Goal: Transaction & Acquisition: Obtain resource

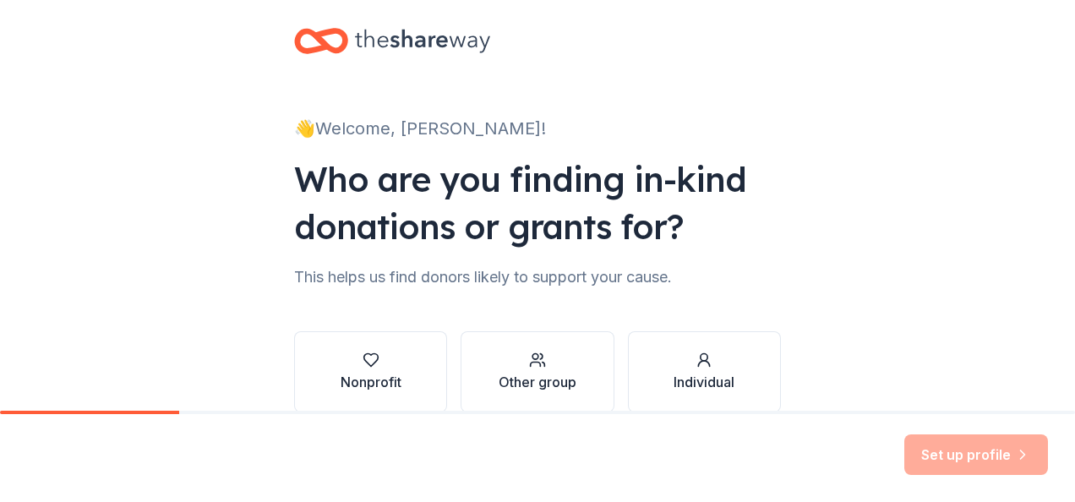
scroll to position [28, 0]
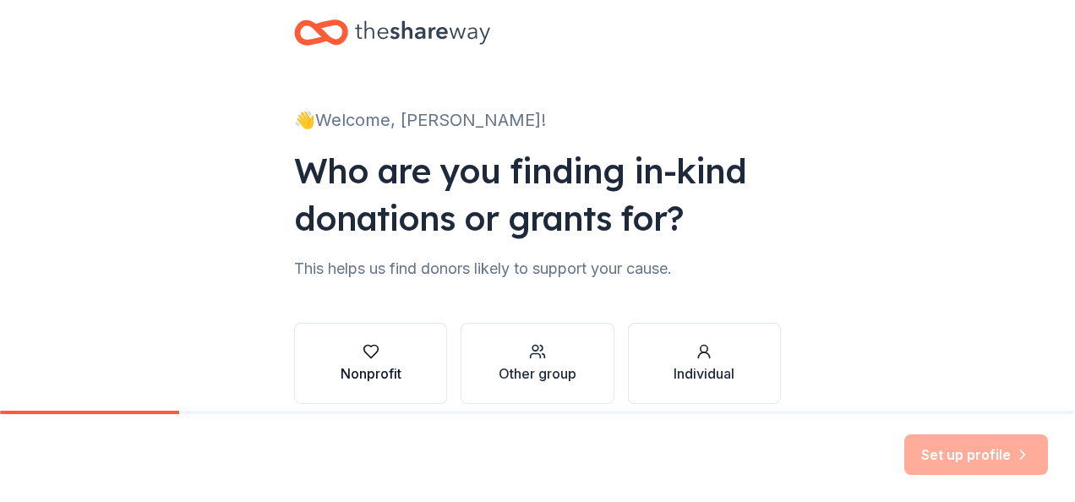
click at [383, 357] on div "button" at bounding box center [370, 351] width 61 height 17
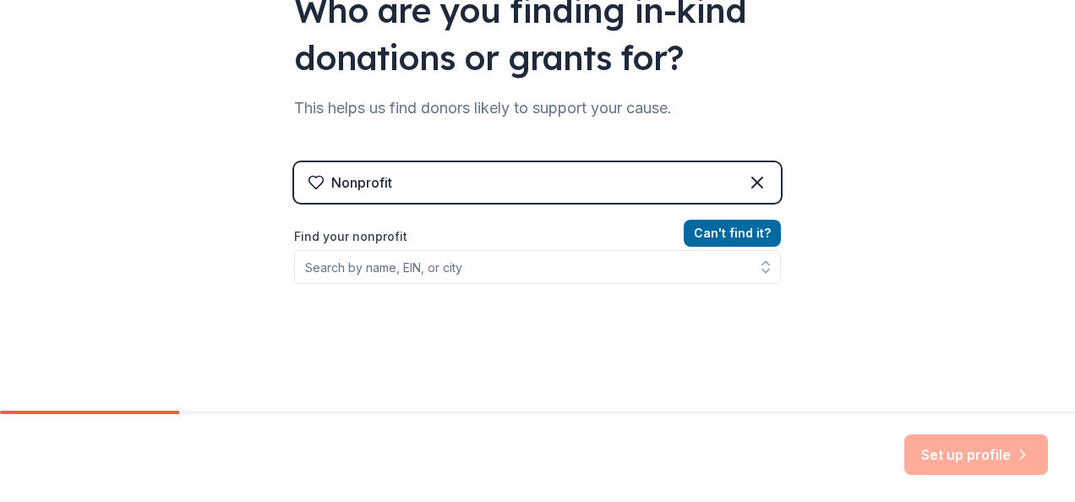
scroll to position [197, 0]
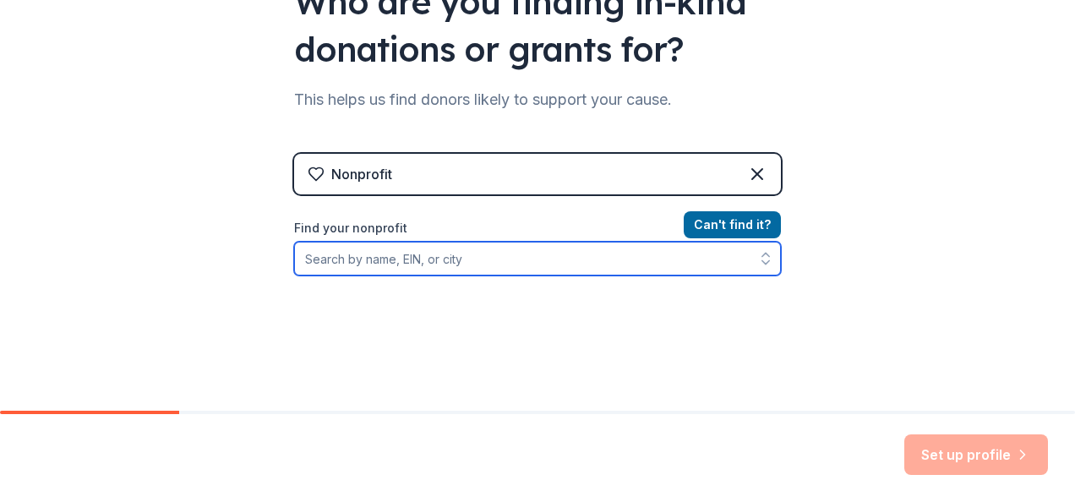
click at [438, 264] on input "Find your nonprofit" at bounding box center [537, 259] width 487 height 34
type input "Special Service for Groups"
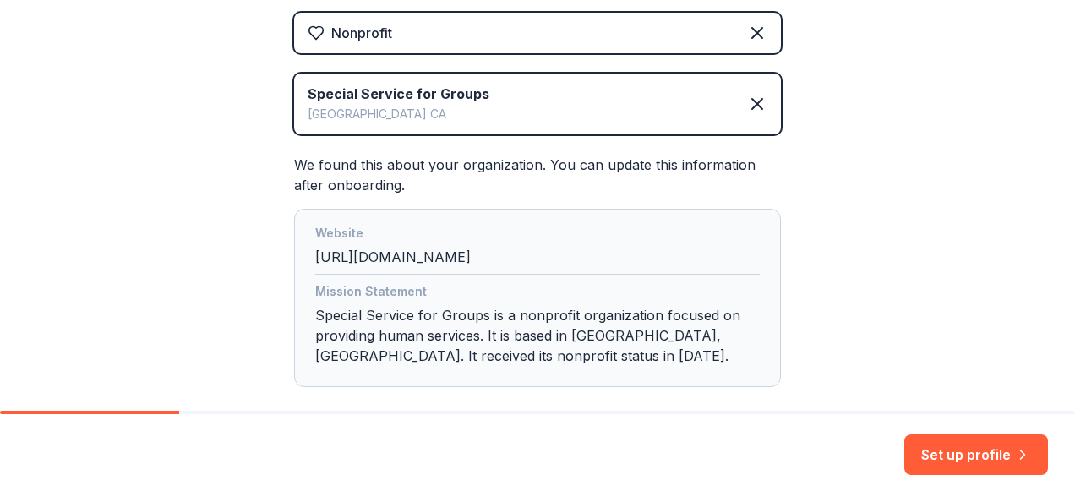
scroll to position [394, 0]
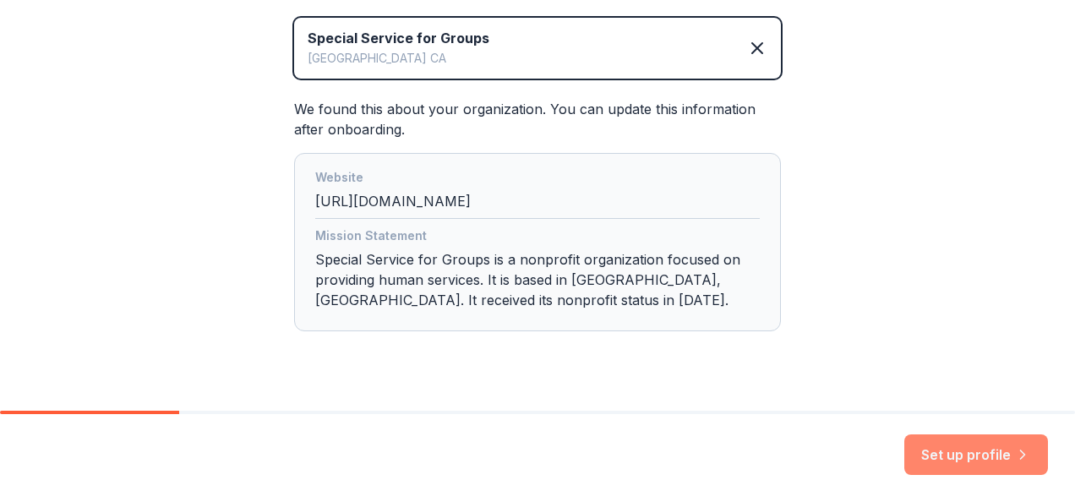
click at [977, 450] on button "Set up profile" at bounding box center [976, 454] width 144 height 41
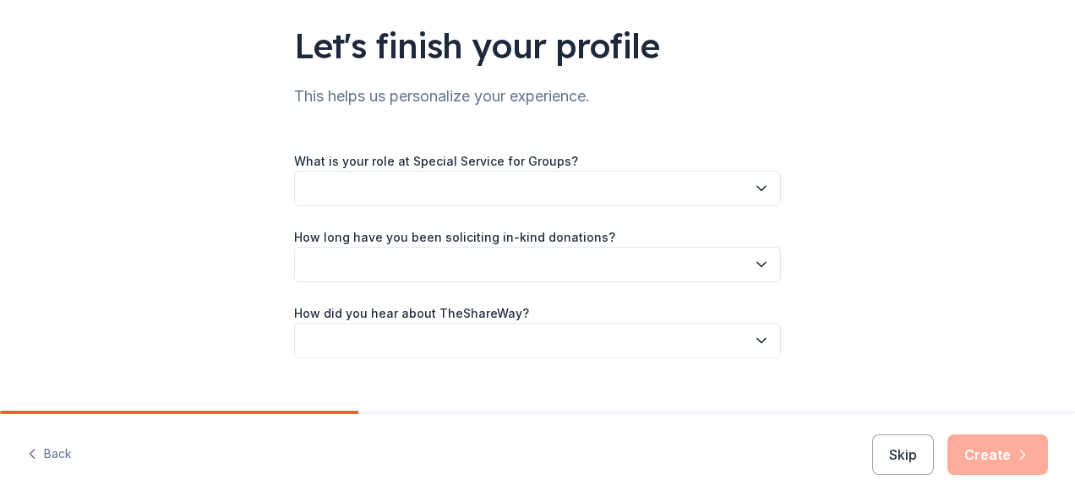
scroll to position [112, 0]
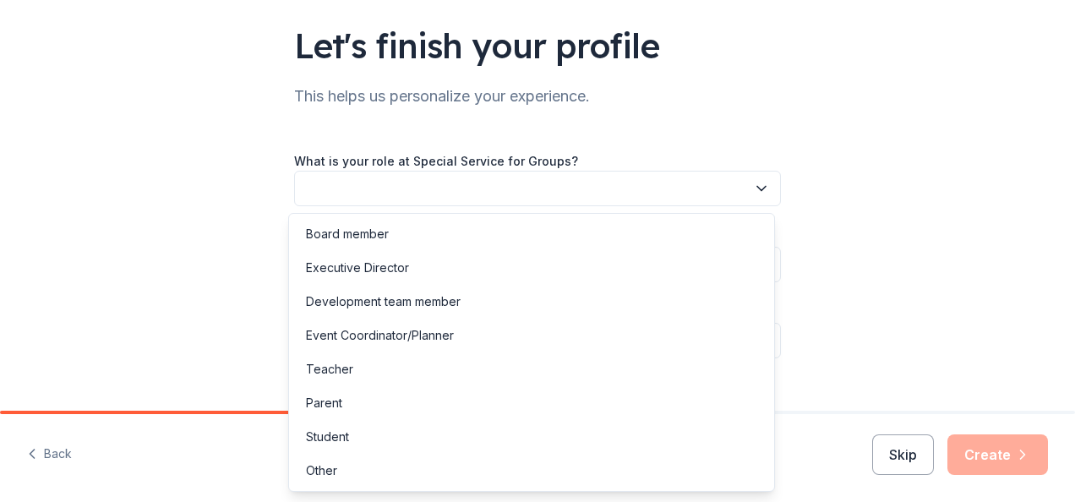
click at [764, 190] on button "button" at bounding box center [537, 188] width 487 height 35
click at [318, 472] on div "Other" at bounding box center [321, 470] width 31 height 20
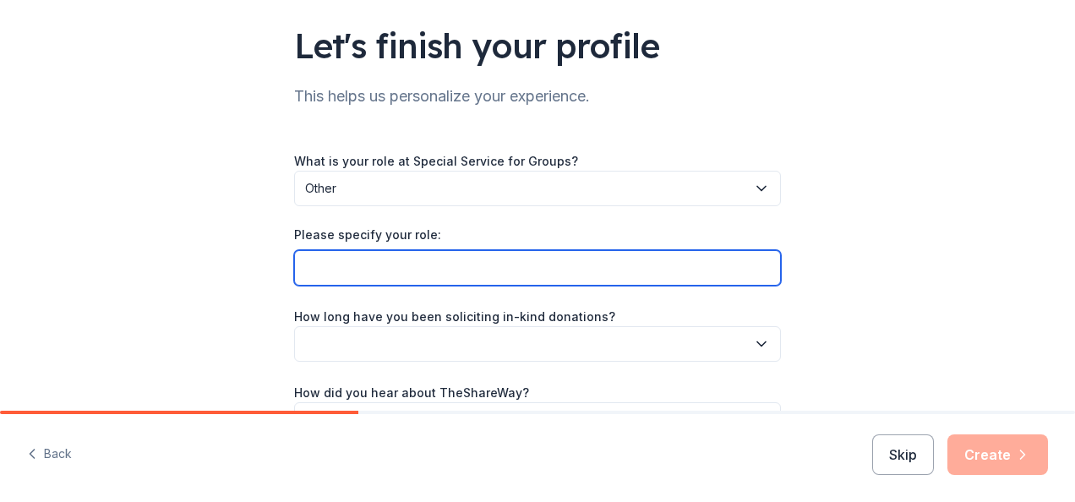
click at [447, 268] on input "Please specify your role:" at bounding box center [537, 267] width 487 height 35
type input "Division Director"
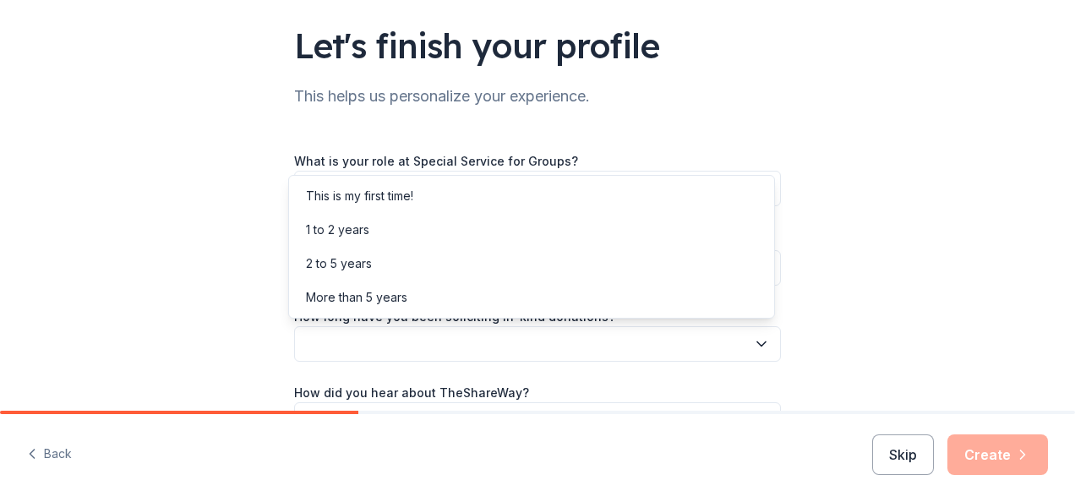
click at [528, 347] on button "button" at bounding box center [537, 343] width 487 height 35
click at [367, 297] on div "More than 5 years" at bounding box center [356, 297] width 101 height 20
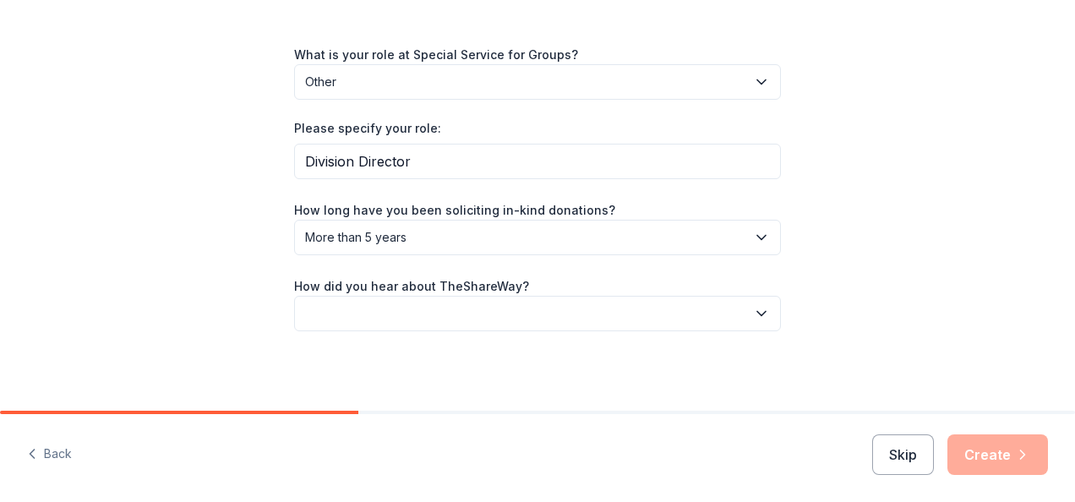
scroll to position [220, 0]
click at [759, 307] on icon "button" at bounding box center [761, 312] width 17 height 17
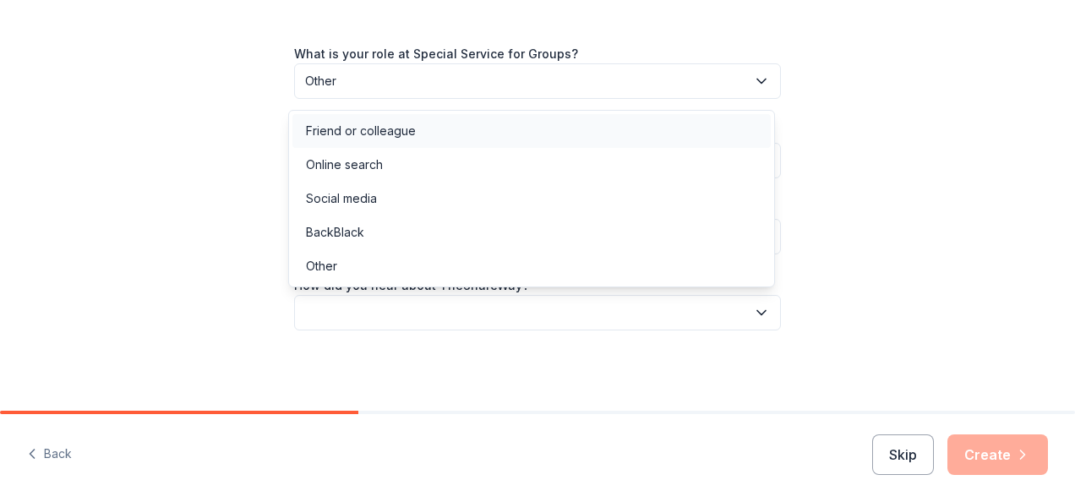
click at [361, 118] on div "Friend or colleague" at bounding box center [531, 131] width 478 height 34
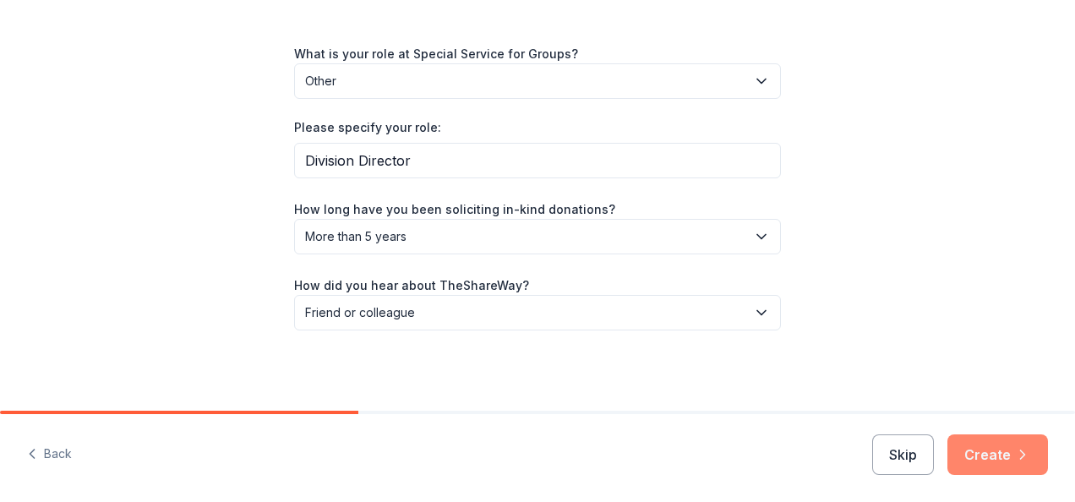
click at [994, 455] on button "Create" at bounding box center [997, 454] width 101 height 41
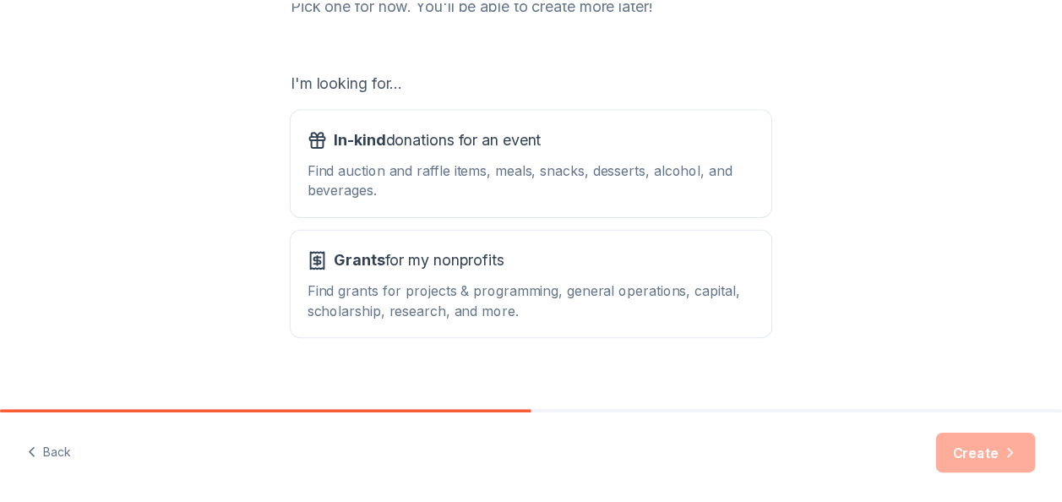
scroll to position [253, 0]
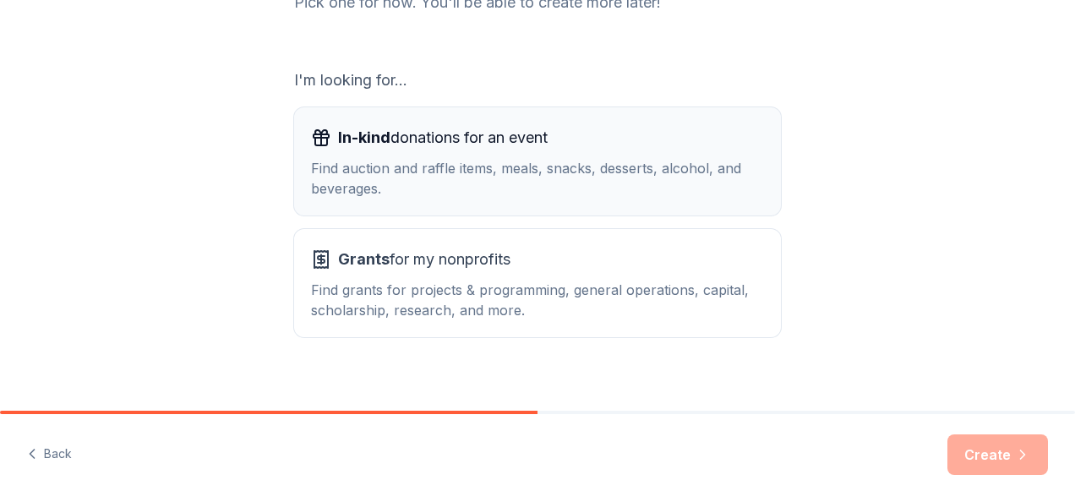
click at [473, 177] on div "Find auction and raffle items, meals, snacks, desserts, alcohol, and beverages." at bounding box center [537, 178] width 453 height 41
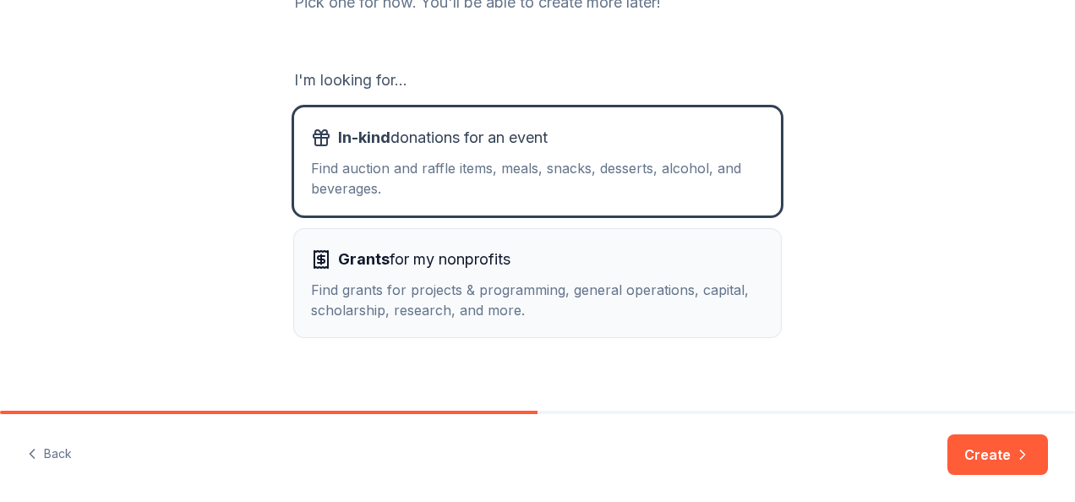
click at [460, 275] on div "Grants for my nonprofits Find grants for projects & programming, general operat…" at bounding box center [537, 283] width 453 height 74
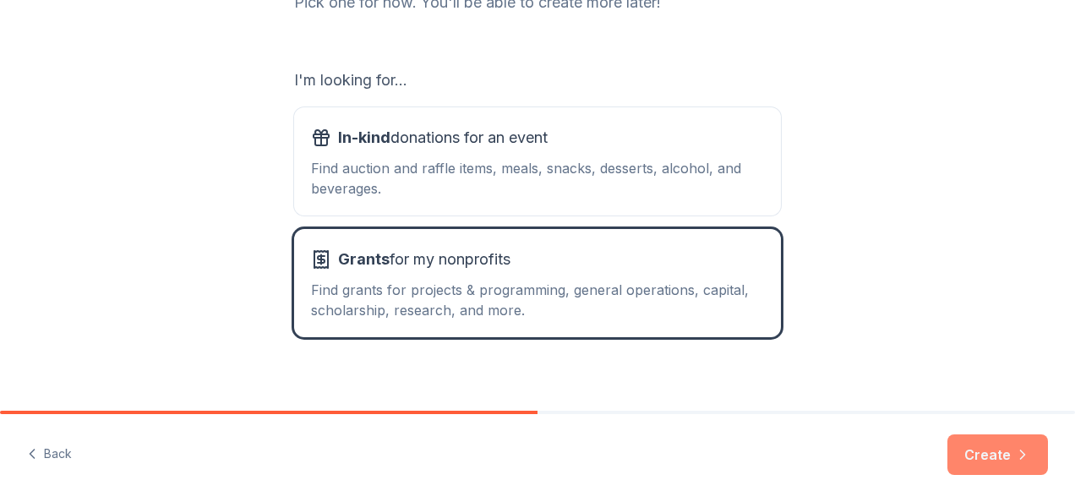
click at [995, 455] on button "Create" at bounding box center [997, 454] width 101 height 41
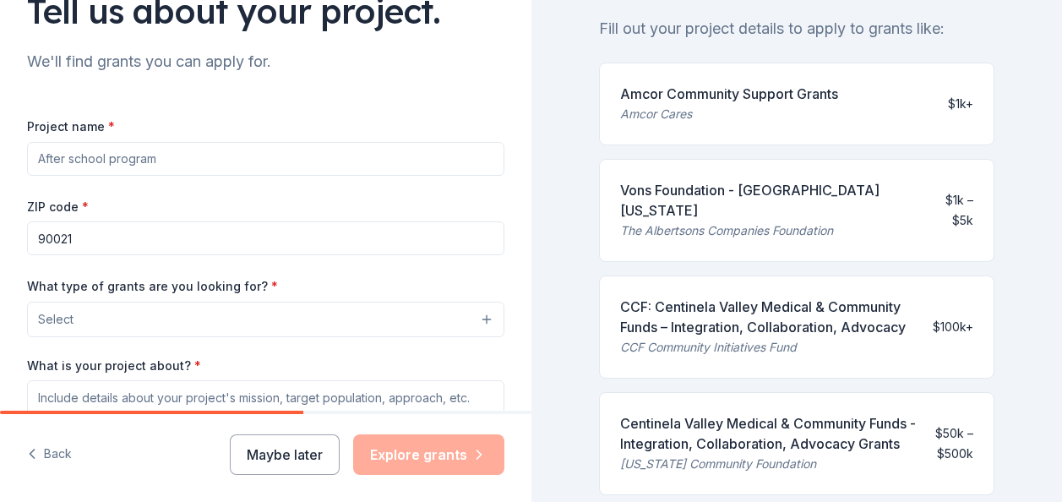
scroll to position [88, 0]
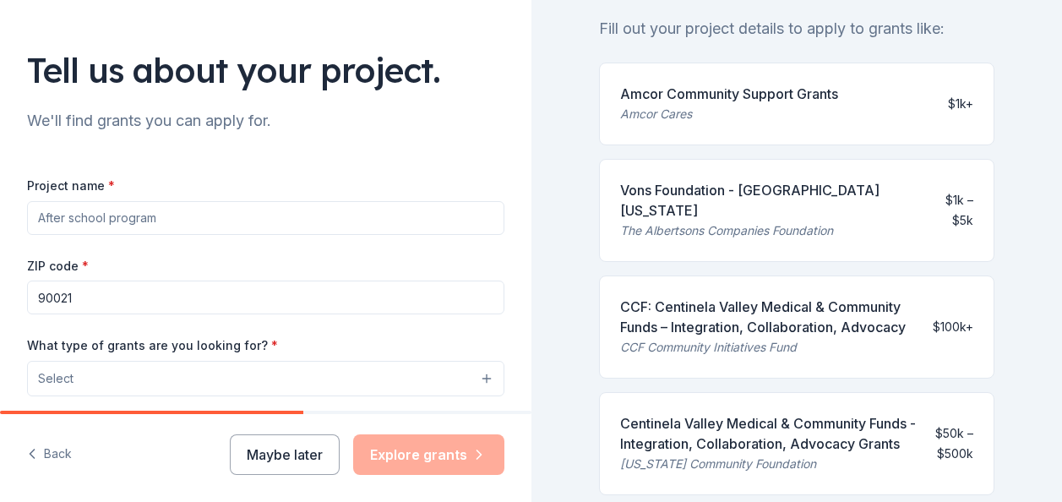
click at [207, 222] on input "Project name *" at bounding box center [265, 218] width 477 height 34
type input "R"
type input "APCTC Riverside"
click at [177, 307] on input "90021" at bounding box center [265, 297] width 477 height 34
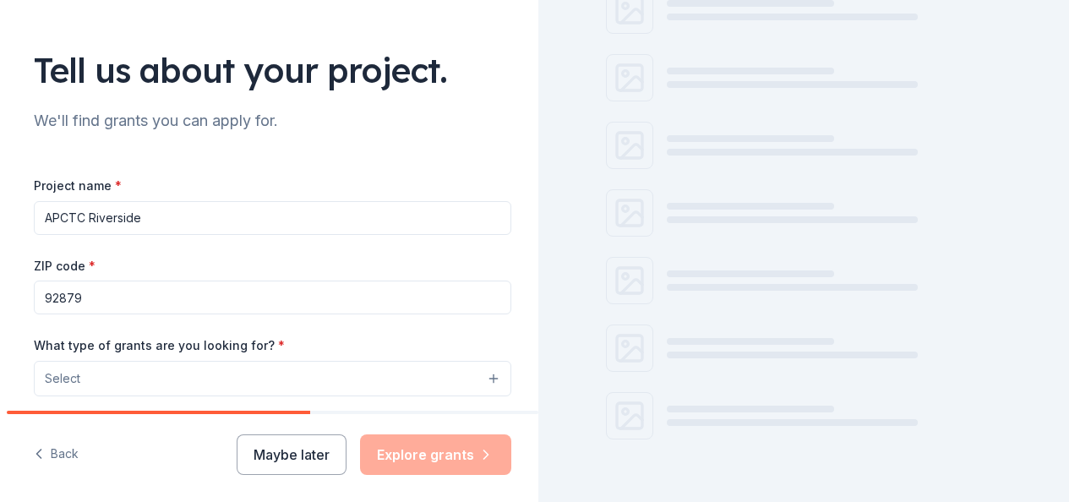
scroll to position [144, 0]
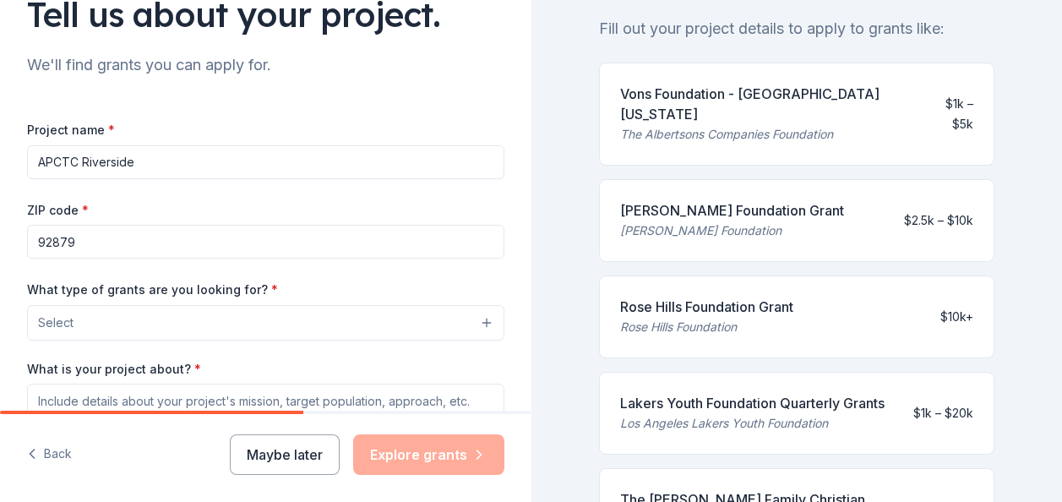
type input "92879"
click at [131, 335] on button "Select" at bounding box center [265, 322] width 477 height 35
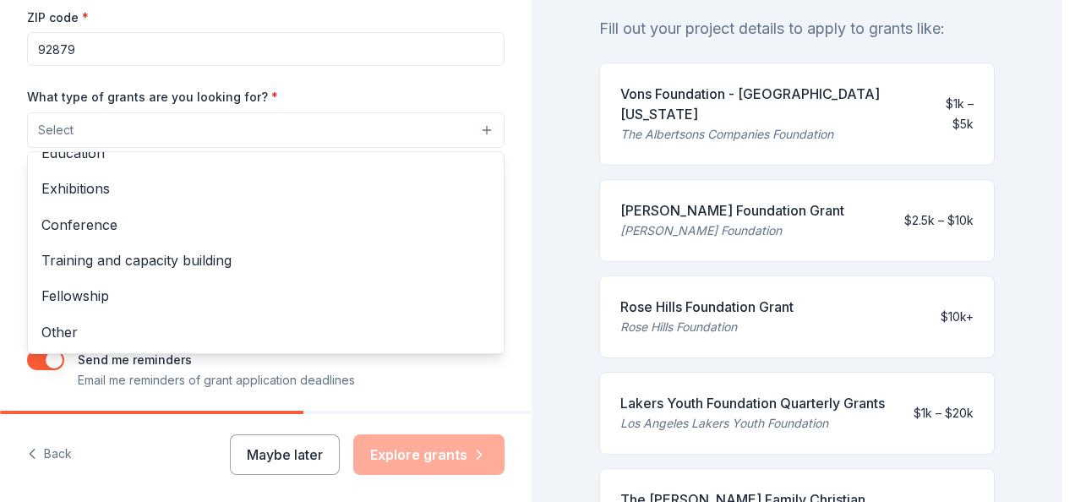
scroll to position [0, 0]
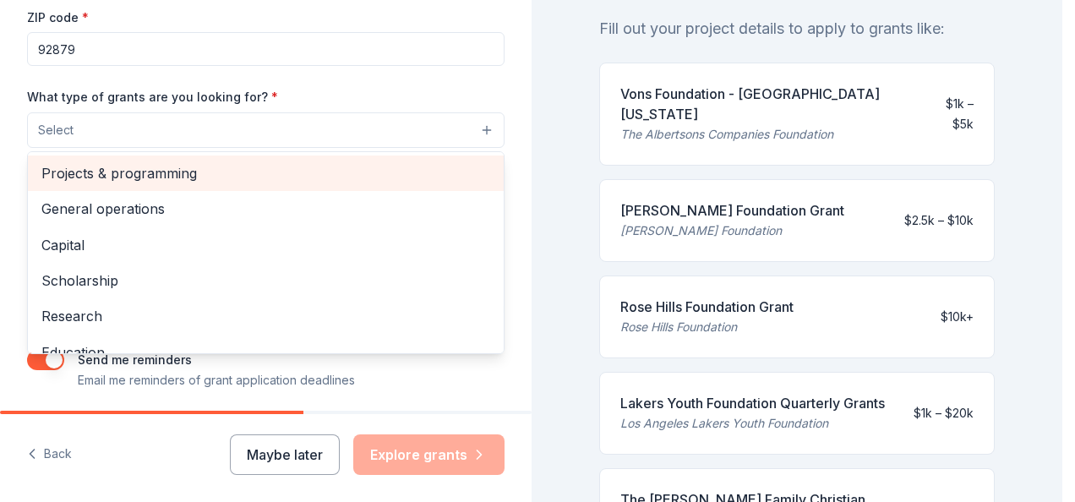
click at [158, 180] on span "Projects & programming" at bounding box center [265, 173] width 449 height 22
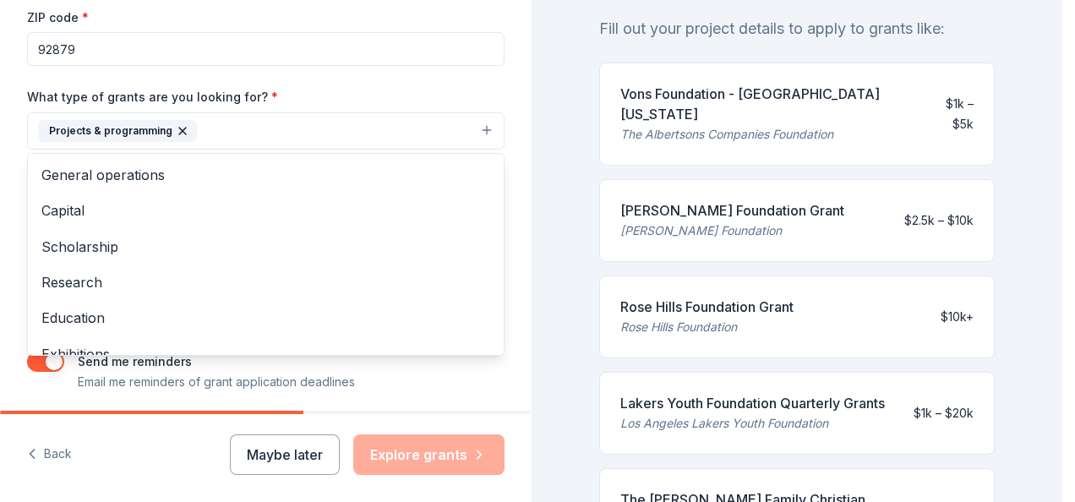
click at [511, 223] on div "Tell us about your project. We'll find grants you can apply for. Project name *…" at bounding box center [265, 68] width 531 height 809
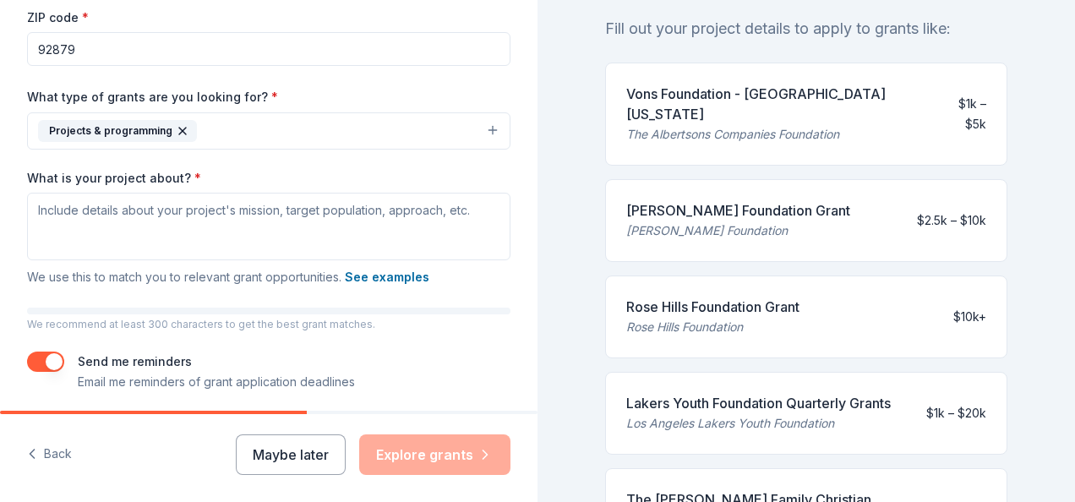
click at [422, 131] on button "Projects & programming" at bounding box center [268, 130] width 483 height 37
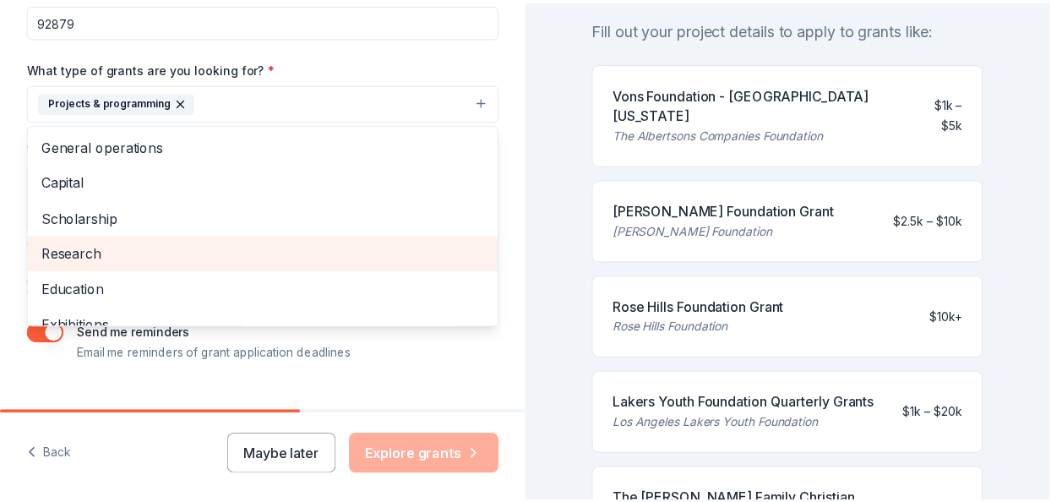
scroll to position [336, 0]
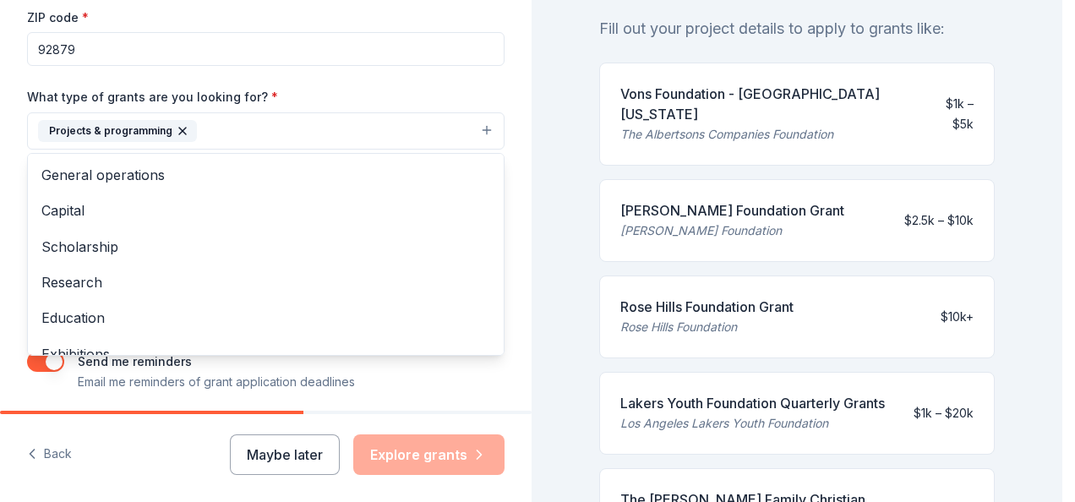
click at [498, 202] on div "Tell us about your project. We'll find grants you can apply for. Project name *…" at bounding box center [265, 68] width 531 height 809
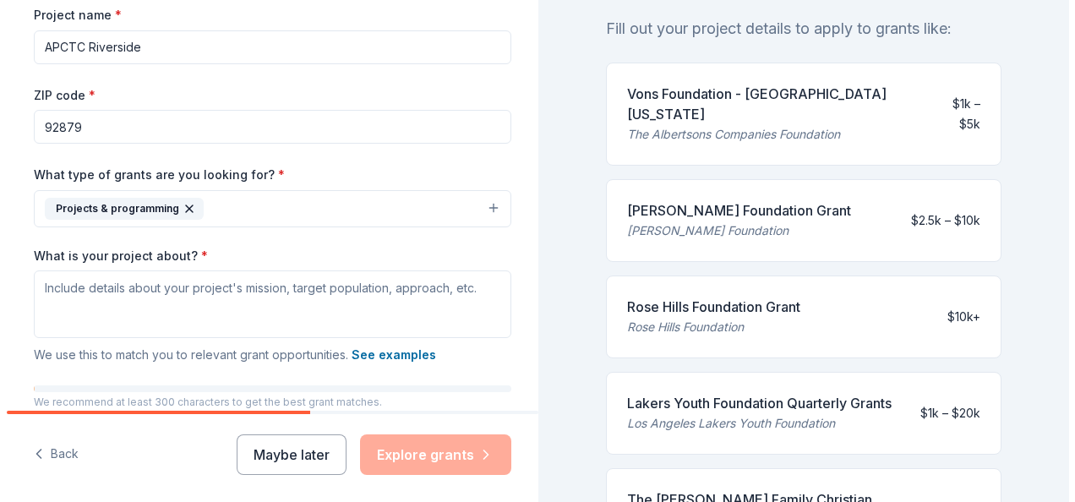
scroll to position [286, 0]
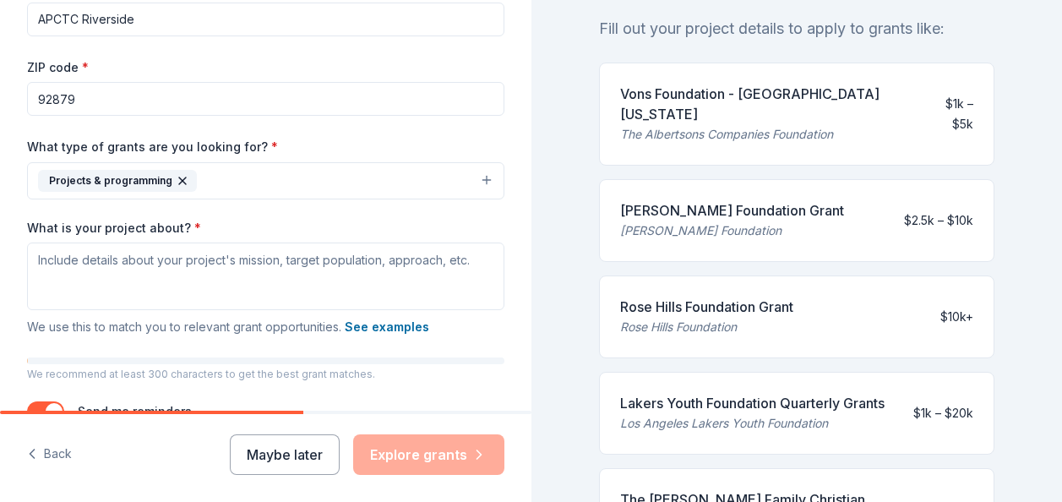
click at [282, 181] on button "Projects & programming" at bounding box center [265, 180] width 477 height 37
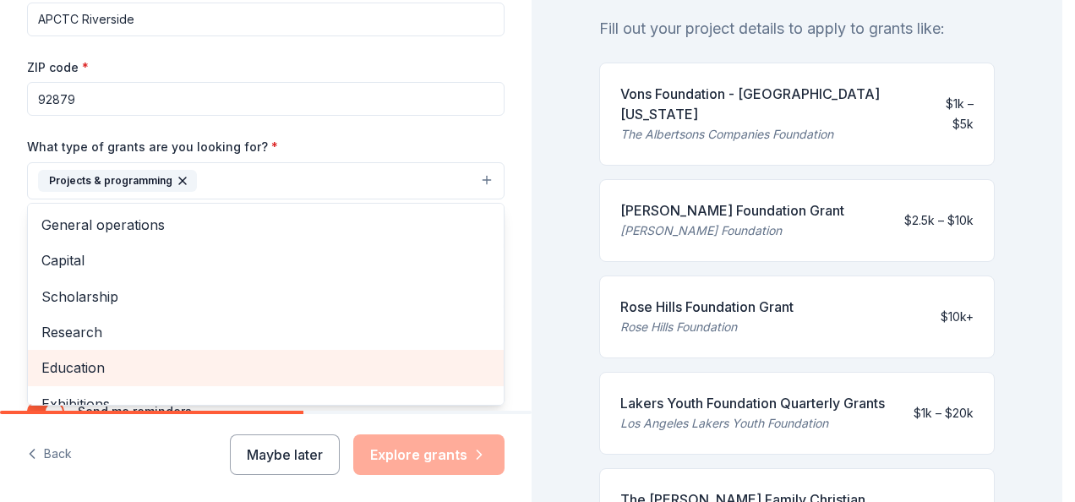
click at [122, 362] on span "Education" at bounding box center [265, 368] width 449 height 22
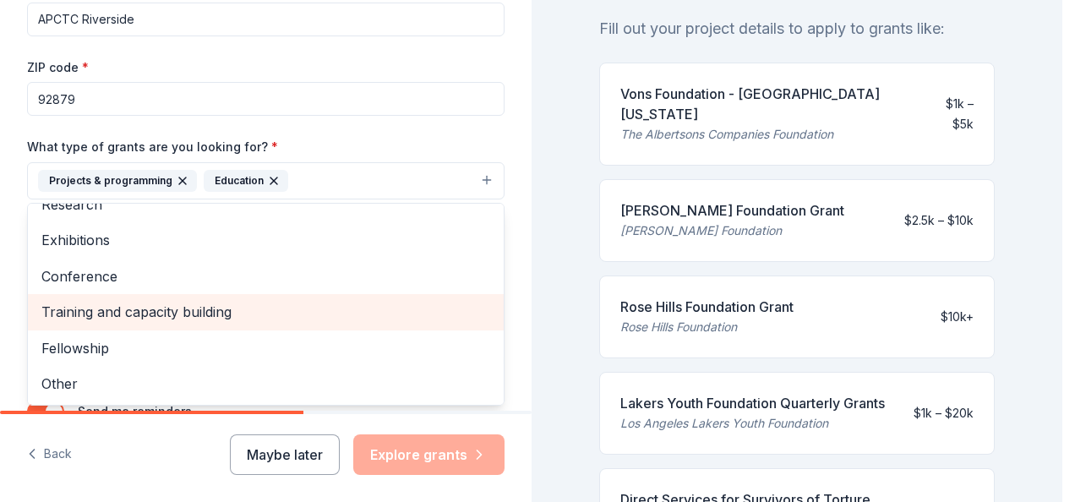
click at [166, 312] on span "Training and capacity building" at bounding box center [265, 312] width 449 height 22
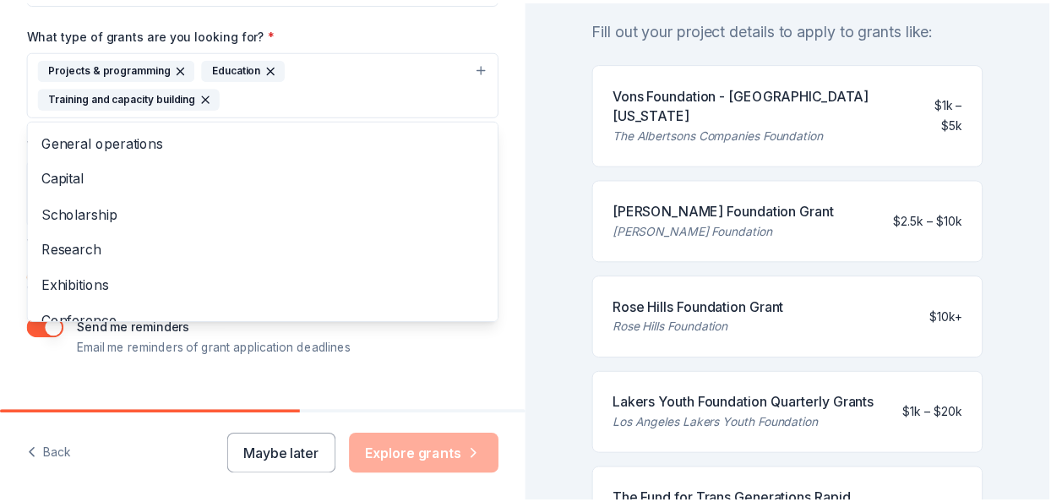
scroll to position [343, 0]
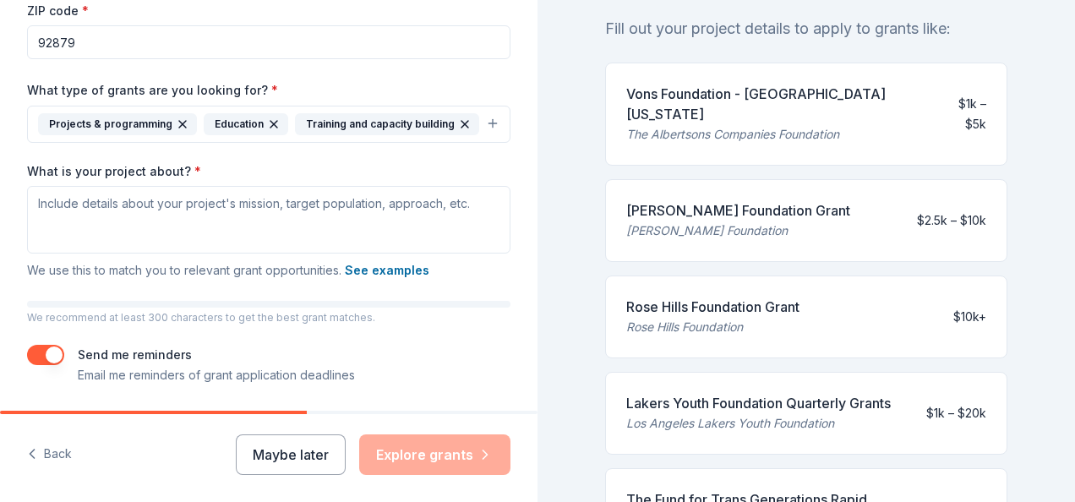
click at [271, 123] on icon "button" at bounding box center [274, 124] width 14 height 14
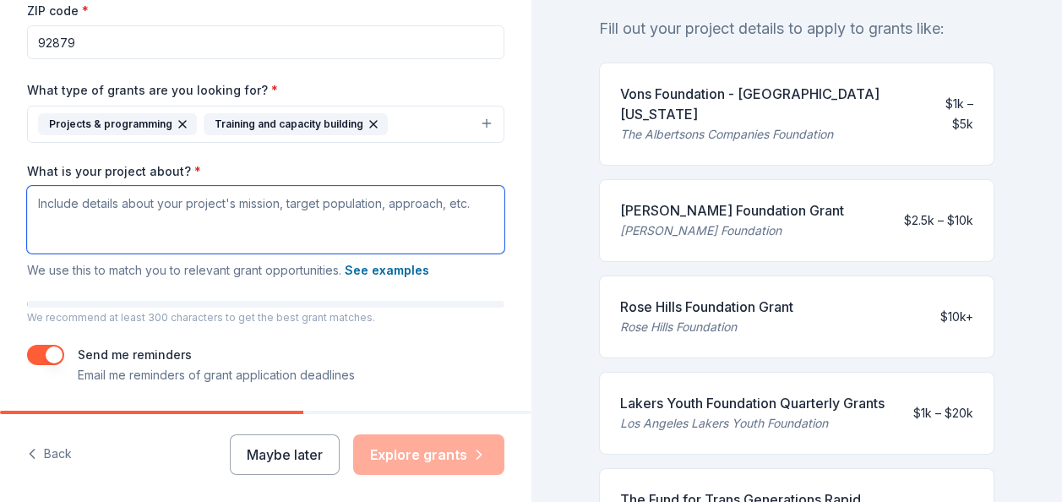
click at [222, 206] on textarea "What is your project about? *" at bounding box center [265, 220] width 477 height 68
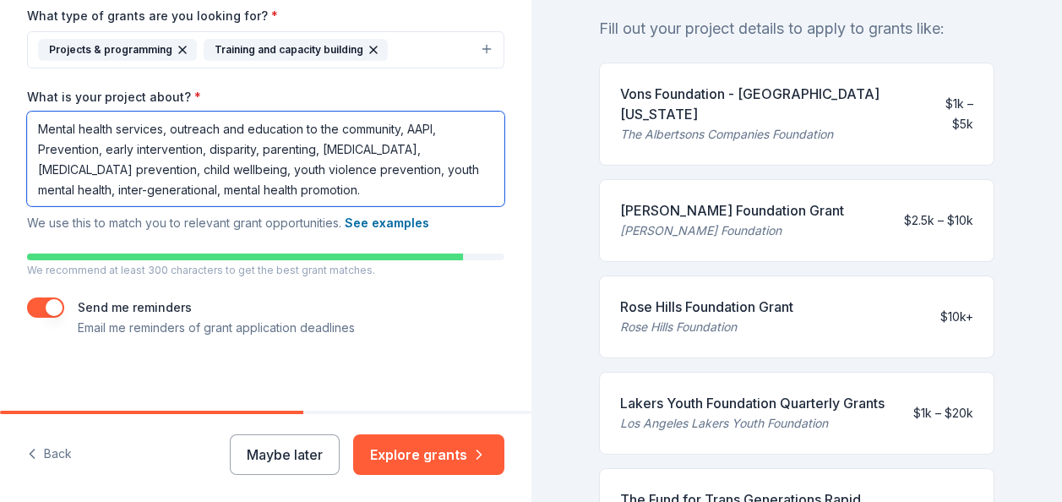
scroll to position [426, 0]
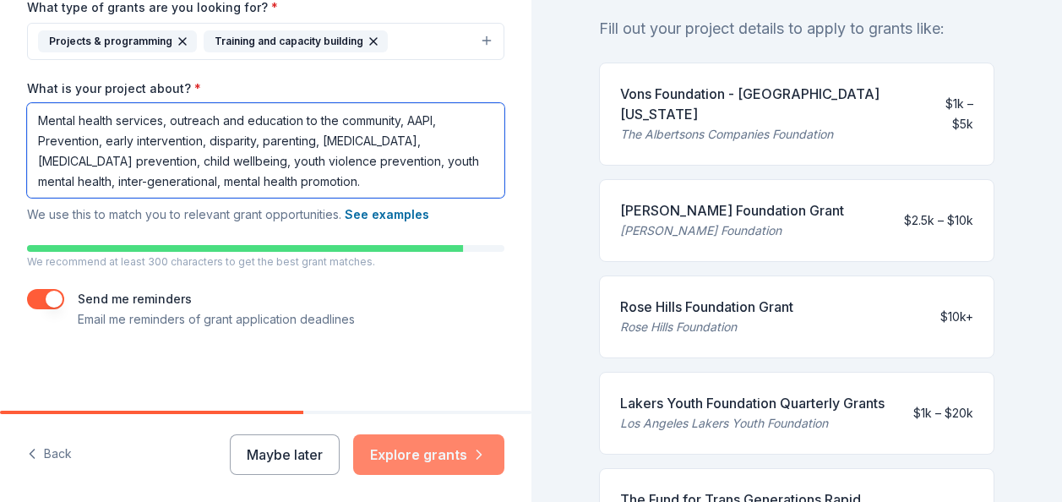
type textarea "Mental health services, outreach and education to the community, AAPI, Preventi…"
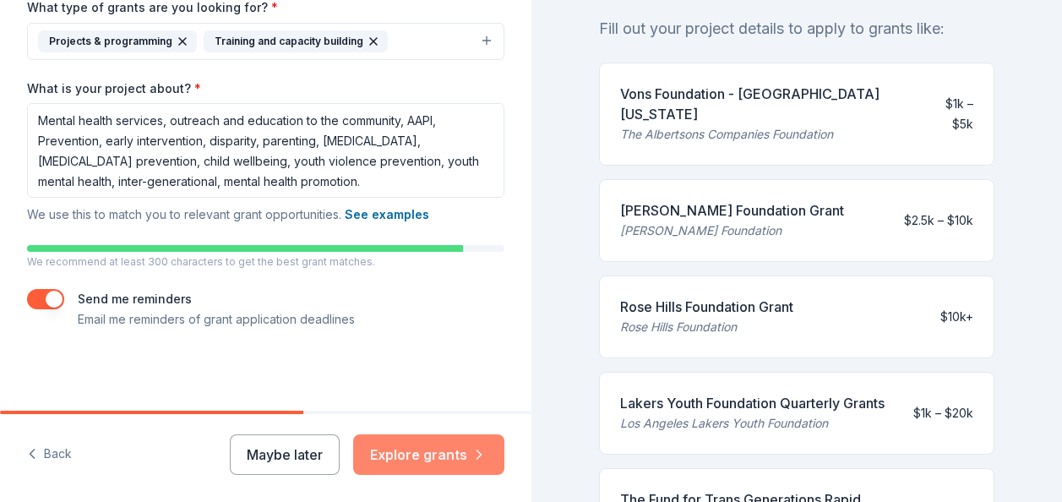
click at [417, 456] on button "Explore grants" at bounding box center [428, 454] width 151 height 41
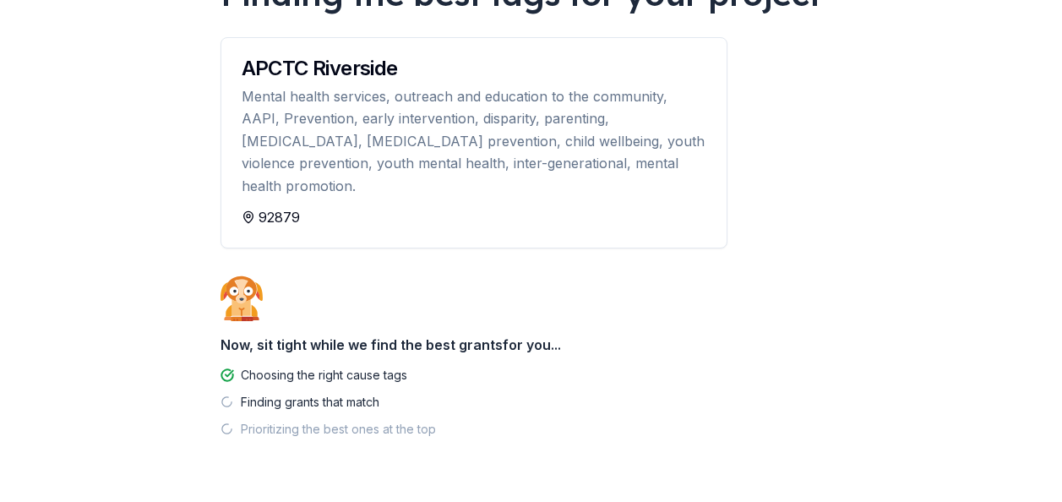
scroll to position [199, 0]
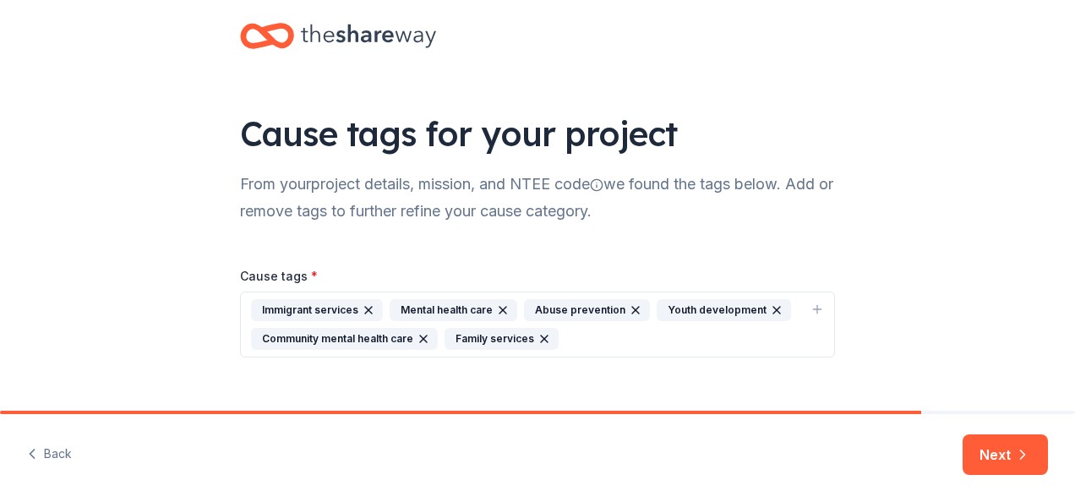
scroll to position [52, 0]
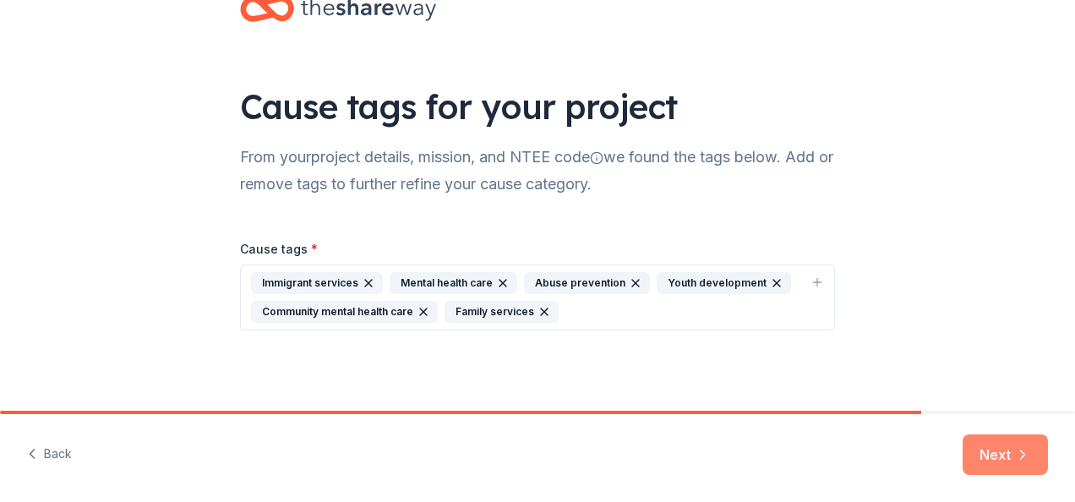
click at [979, 446] on button "Next" at bounding box center [1004, 454] width 85 height 41
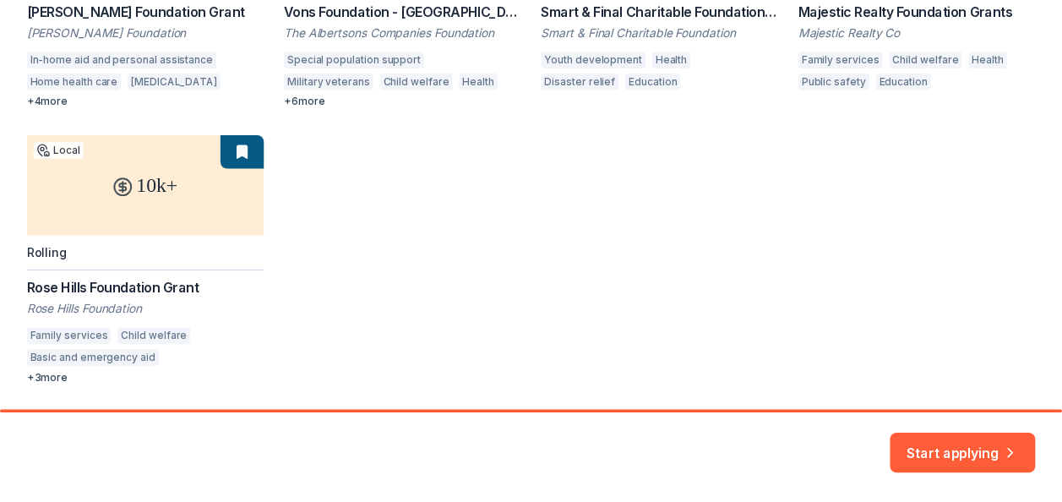
scroll to position [498, 0]
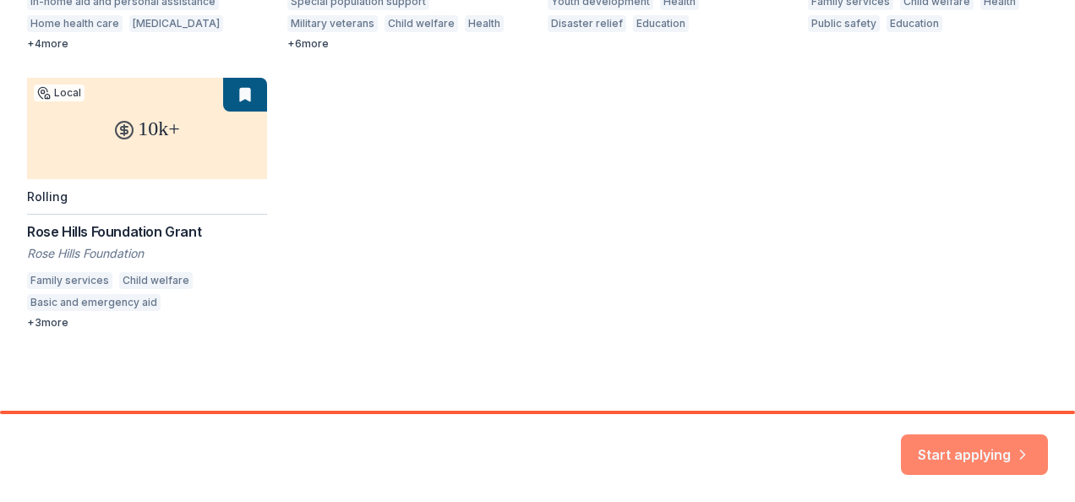
click at [955, 447] on button "Start applying" at bounding box center [974, 446] width 147 height 41
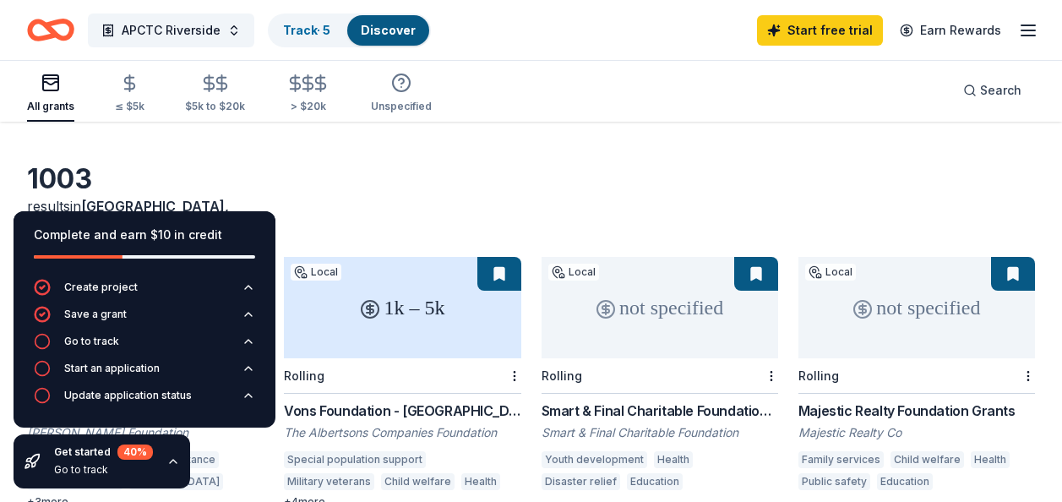
scroll to position [84, 0]
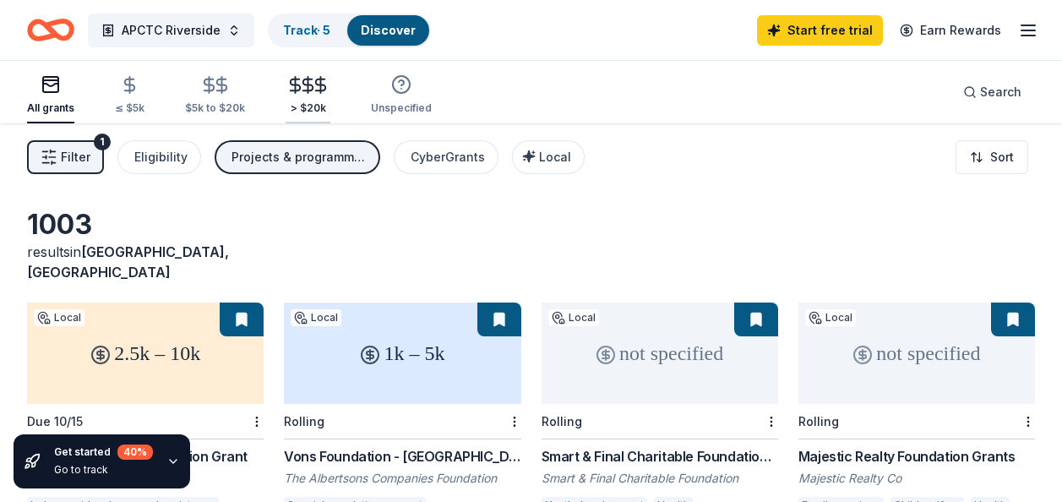
click at [298, 79] on icon "button" at bounding box center [307, 84] width 19 height 19
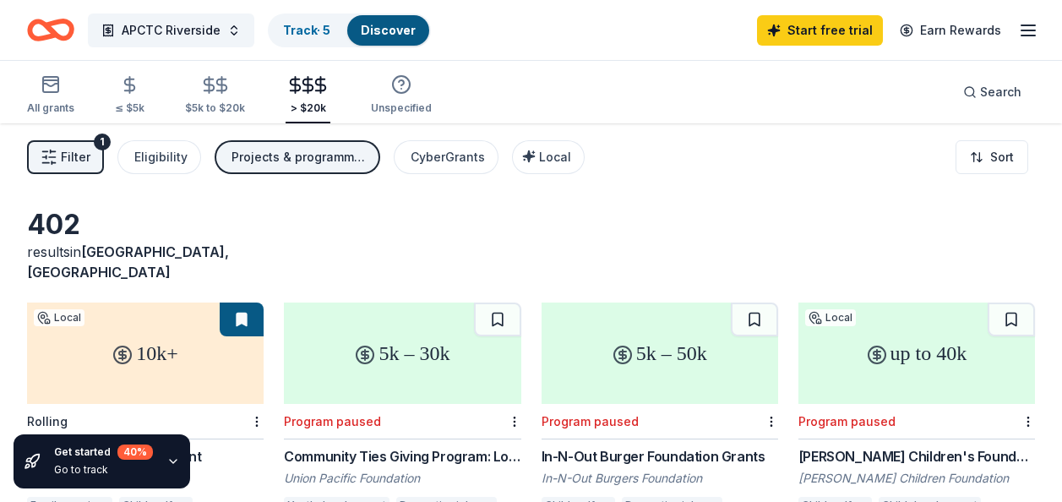
click at [101, 155] on button "Filter 1" at bounding box center [65, 157] width 77 height 34
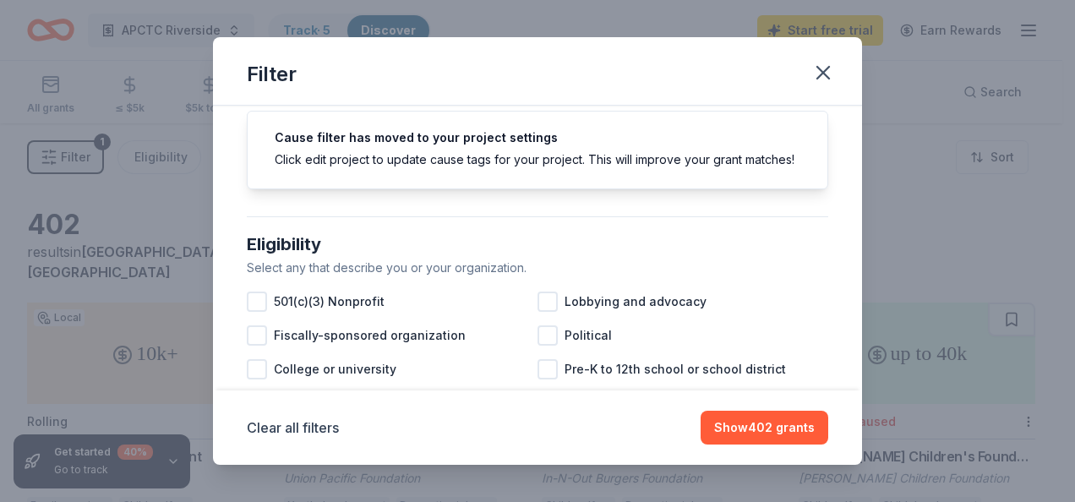
scroll to position [112, 0]
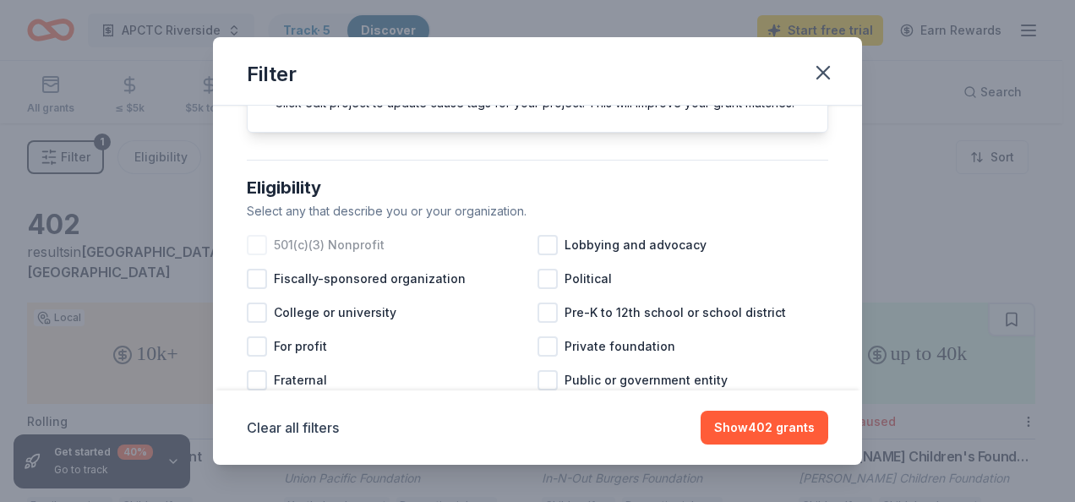
click at [253, 255] on div at bounding box center [257, 245] width 20 height 20
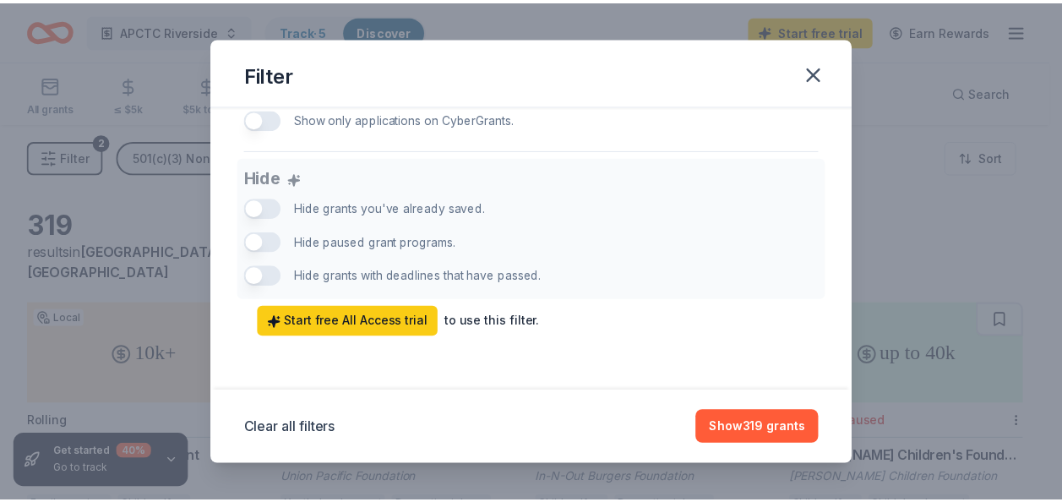
scroll to position [1168, 0]
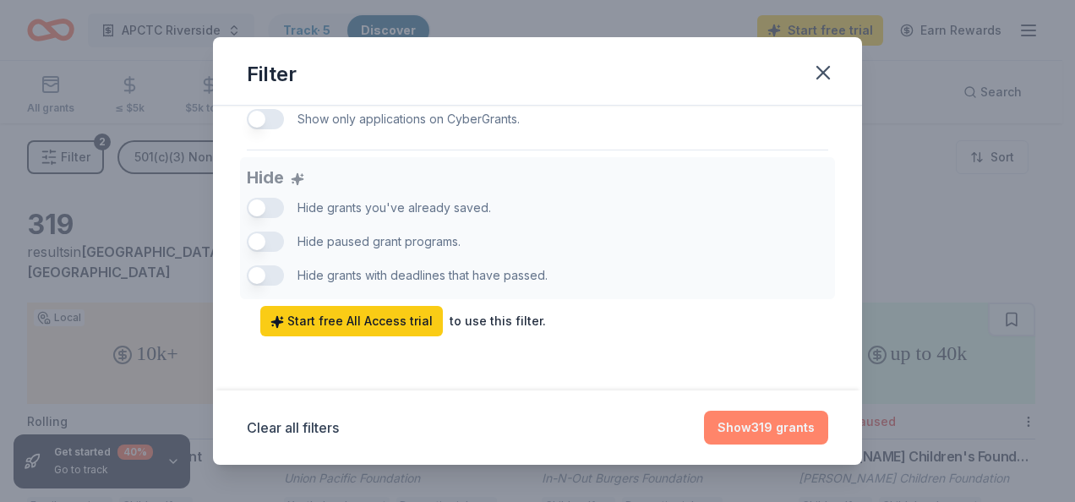
click at [778, 427] on button "Show 319 grants" at bounding box center [766, 428] width 124 height 34
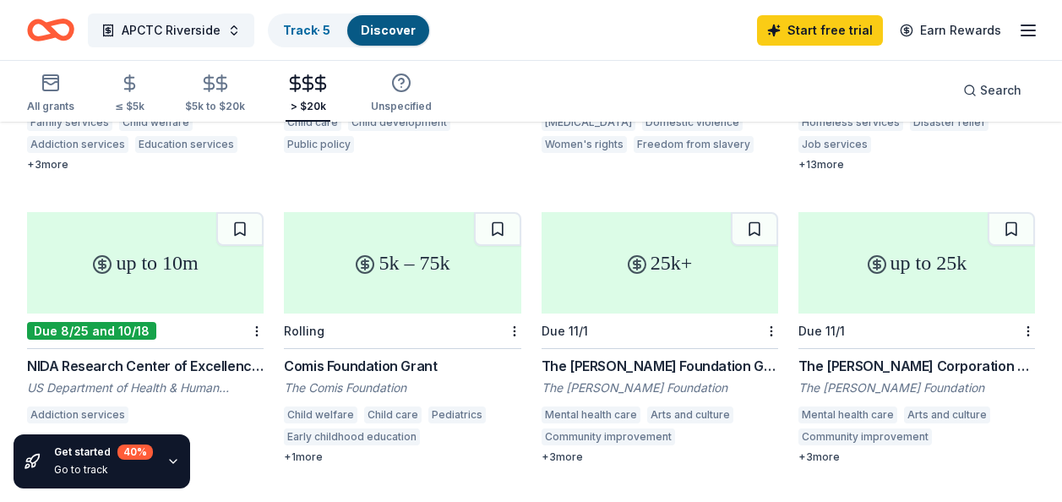
scroll to position [676, 0]
click at [574, 449] on div "+ 3 more" at bounding box center [660, 456] width 237 height 14
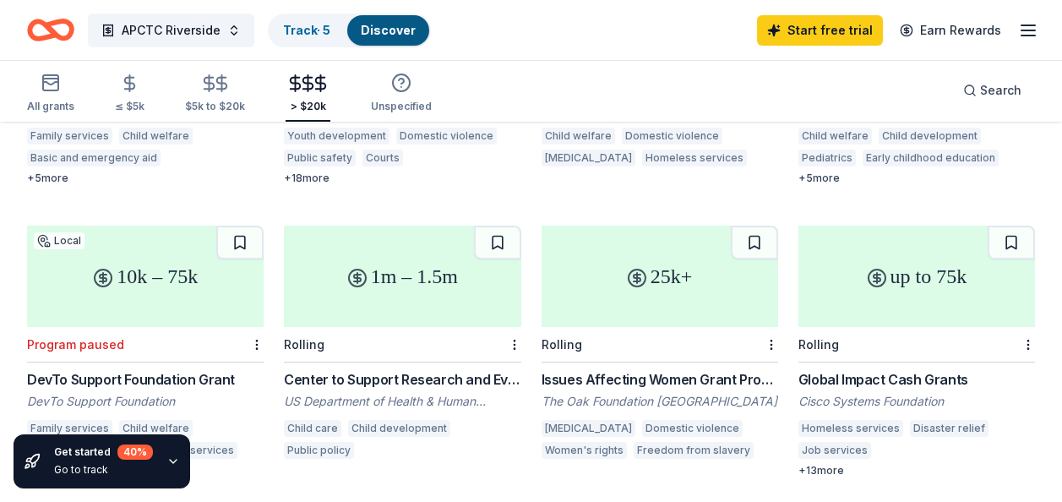
scroll to position [394, 0]
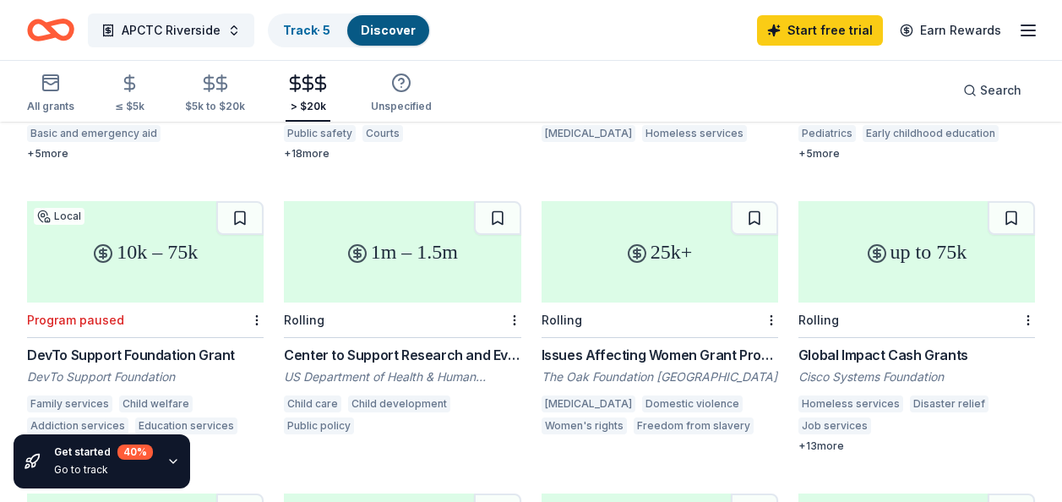
click at [371, 243] on div "1m – 1.5m" at bounding box center [402, 251] width 237 height 101
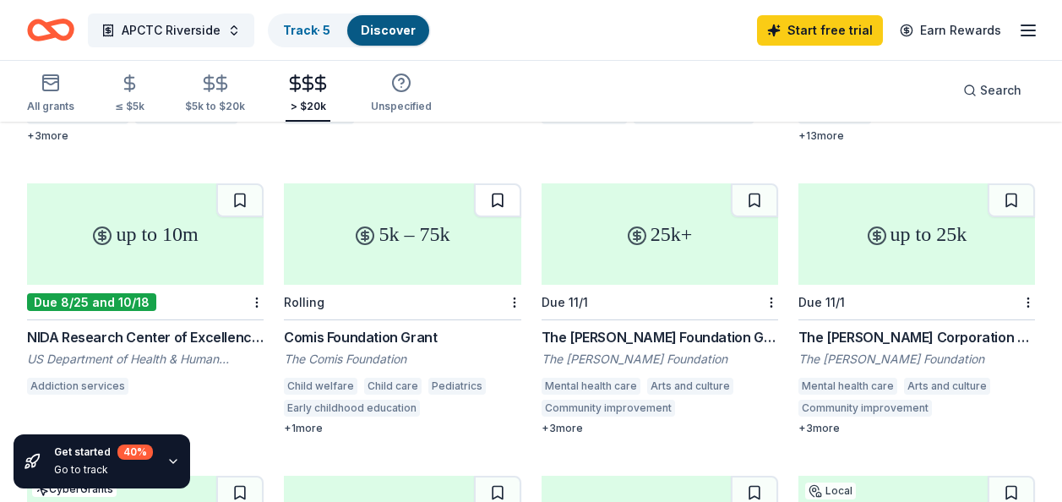
scroll to position [760, 0]
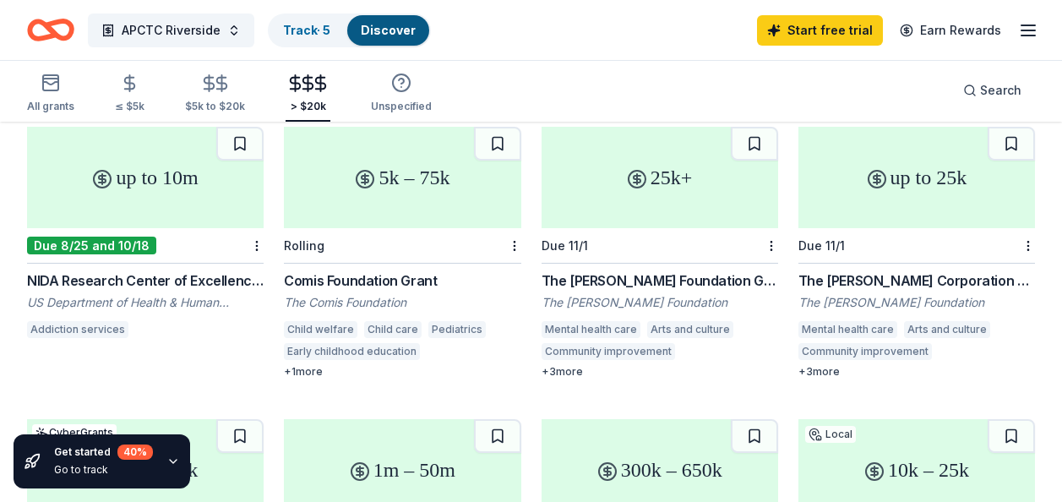
click at [102, 176] on icon at bounding box center [102, 179] width 7 height 7
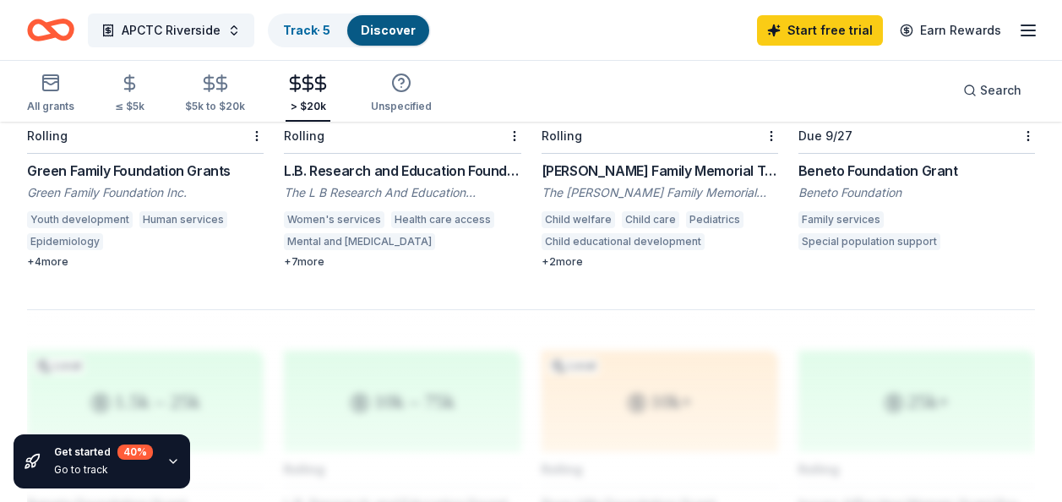
scroll to position [1407, 0]
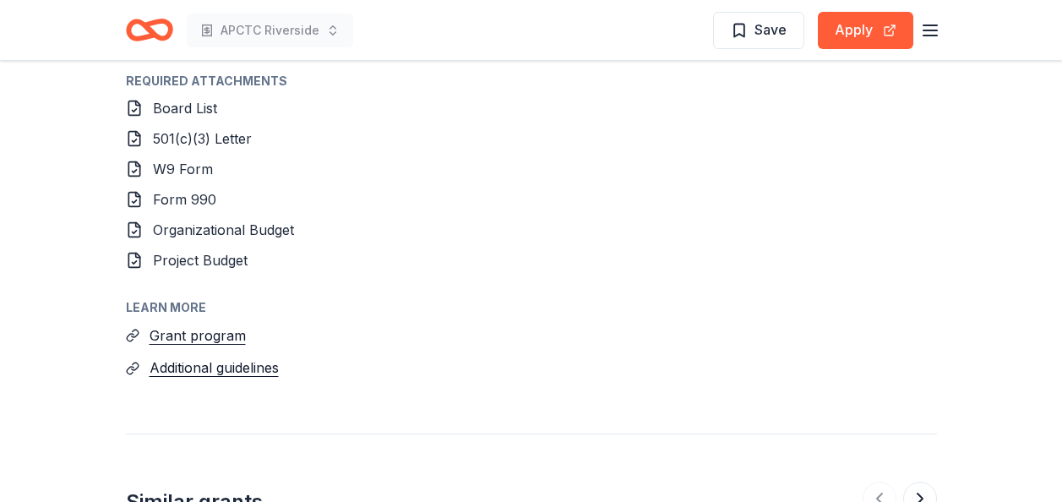
scroll to position [2281, 0]
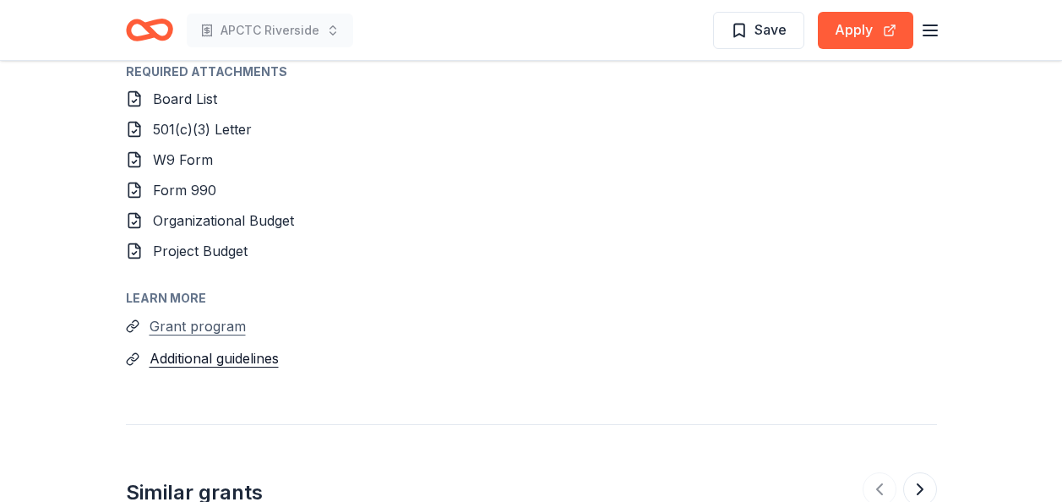
click at [201, 315] on button "Grant program" at bounding box center [198, 326] width 96 height 22
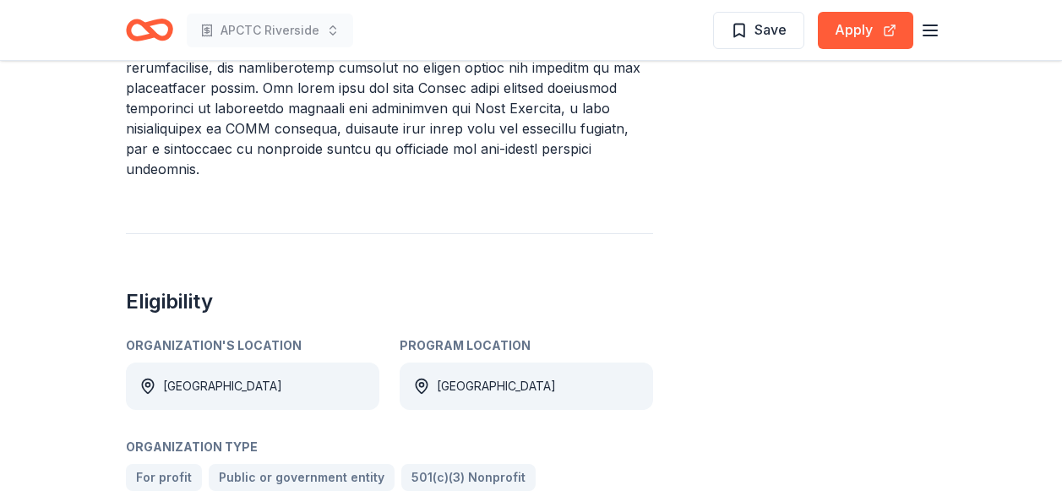
scroll to position [957, 0]
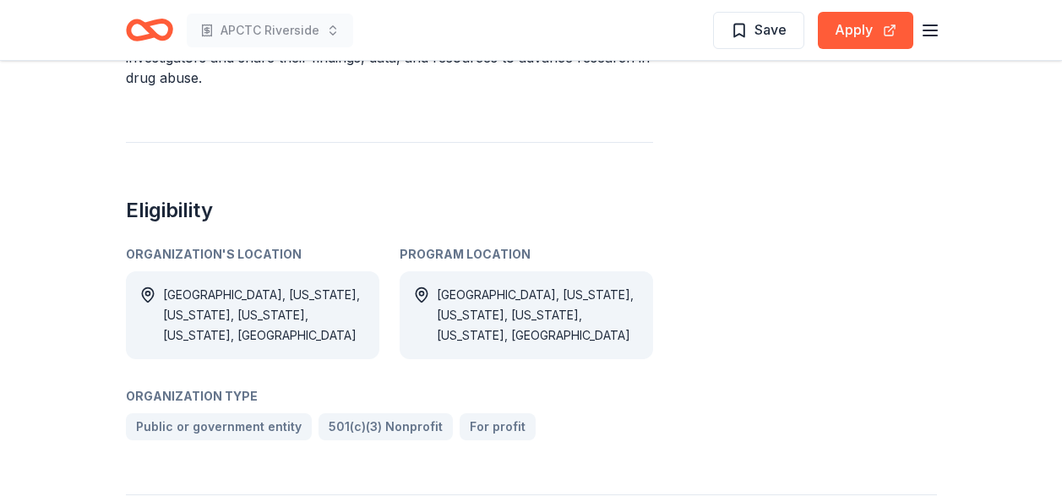
scroll to position [788, 0]
